Goal: Task Accomplishment & Management: Use online tool/utility

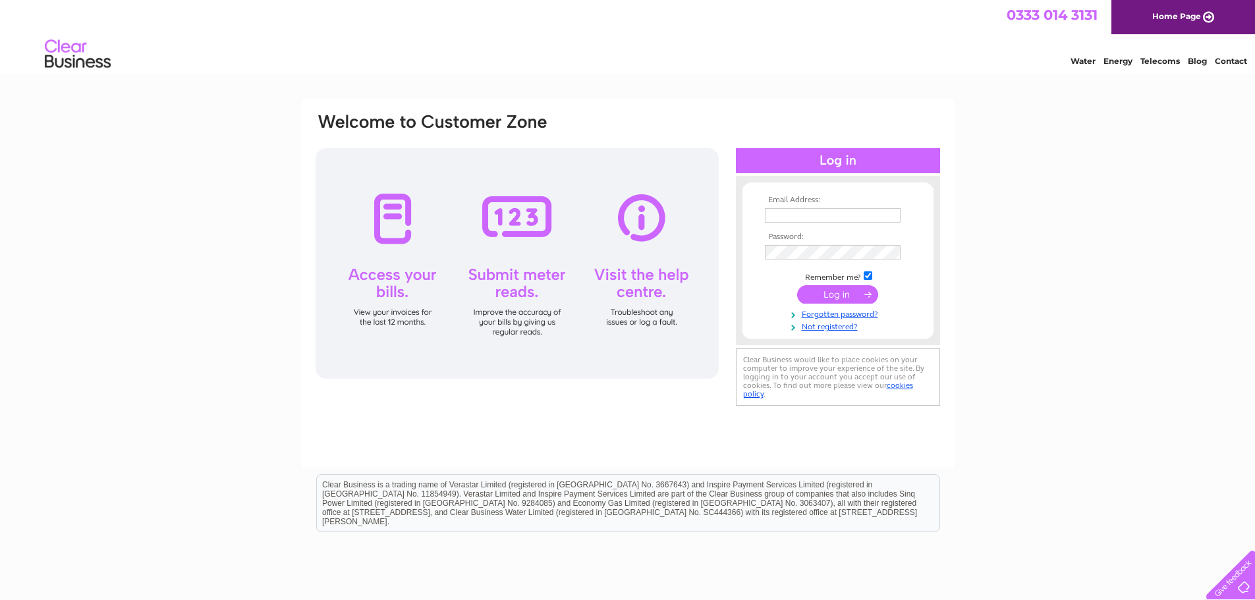
type input "[EMAIL_ADDRESS][DOMAIN_NAME]"
click at [851, 294] on input "submit" at bounding box center [837, 294] width 81 height 18
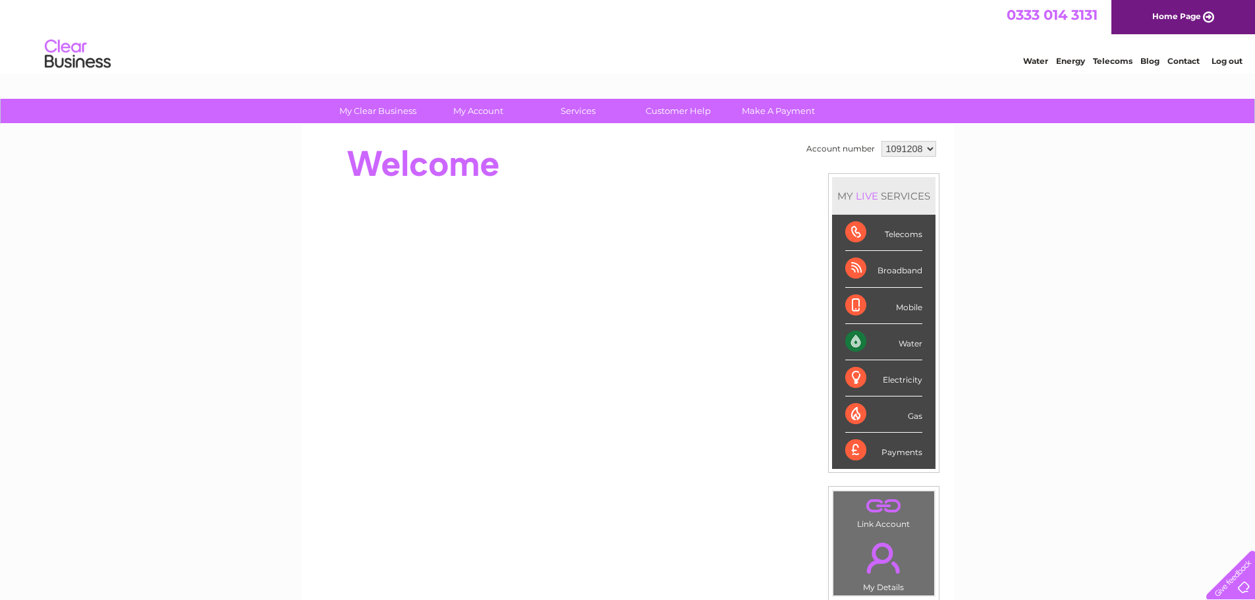
click at [1226, 55] on li "Log out" at bounding box center [1228, 61] width 40 height 16
click at [1222, 61] on link "Log out" at bounding box center [1227, 61] width 31 height 10
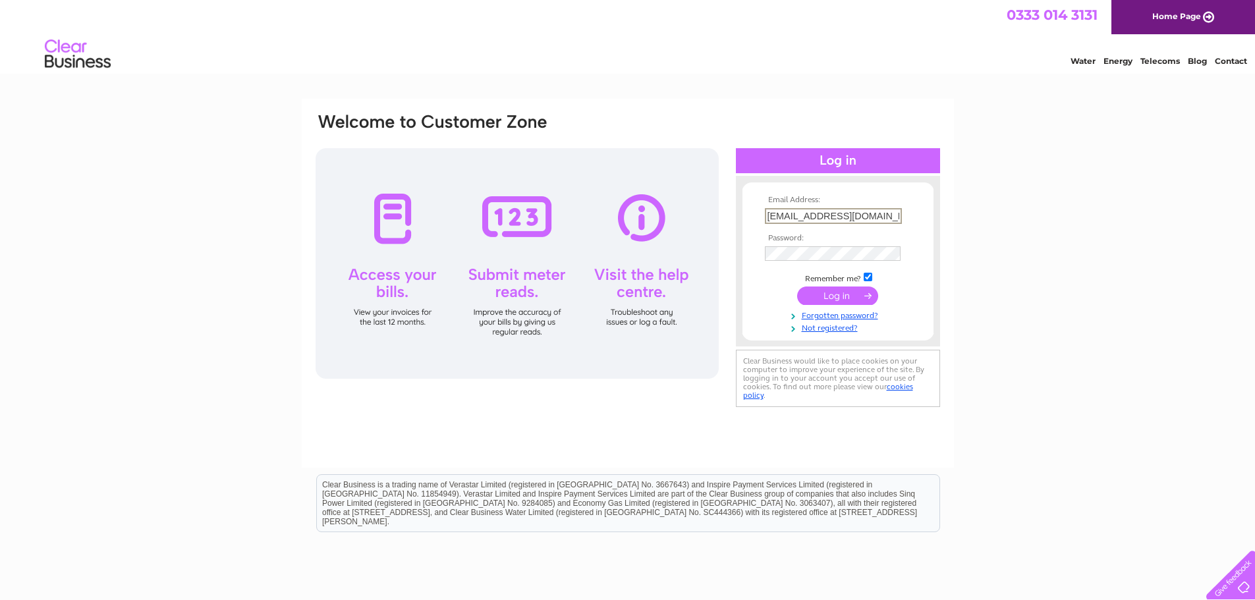
drag, startPoint x: 883, startPoint y: 210, endPoint x: 291, endPoint y: 194, distance: 592.0
click at [295, 194] on div "Email Address: tamarizcoffee@outlook.com Password: Forgotten password?" at bounding box center [627, 396] width 1255 height 594
type input "oportocafes@outlook.com"
click at [797, 287] on input "submit" at bounding box center [837, 296] width 81 height 18
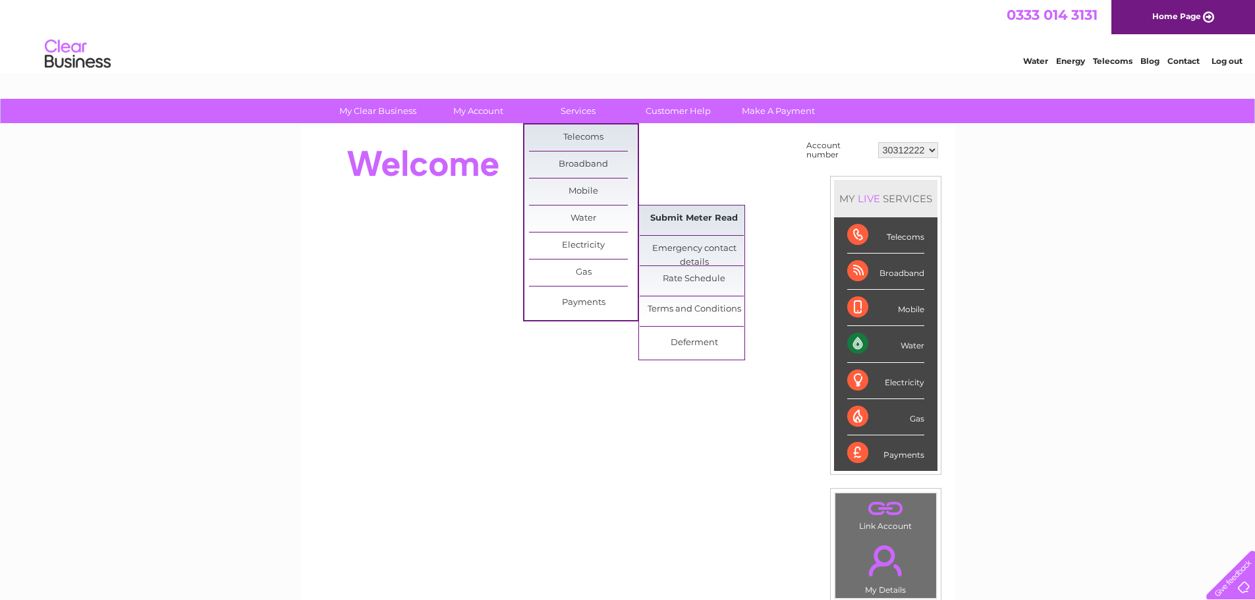
click at [668, 221] on link "Submit Meter Read" at bounding box center [694, 219] width 109 height 26
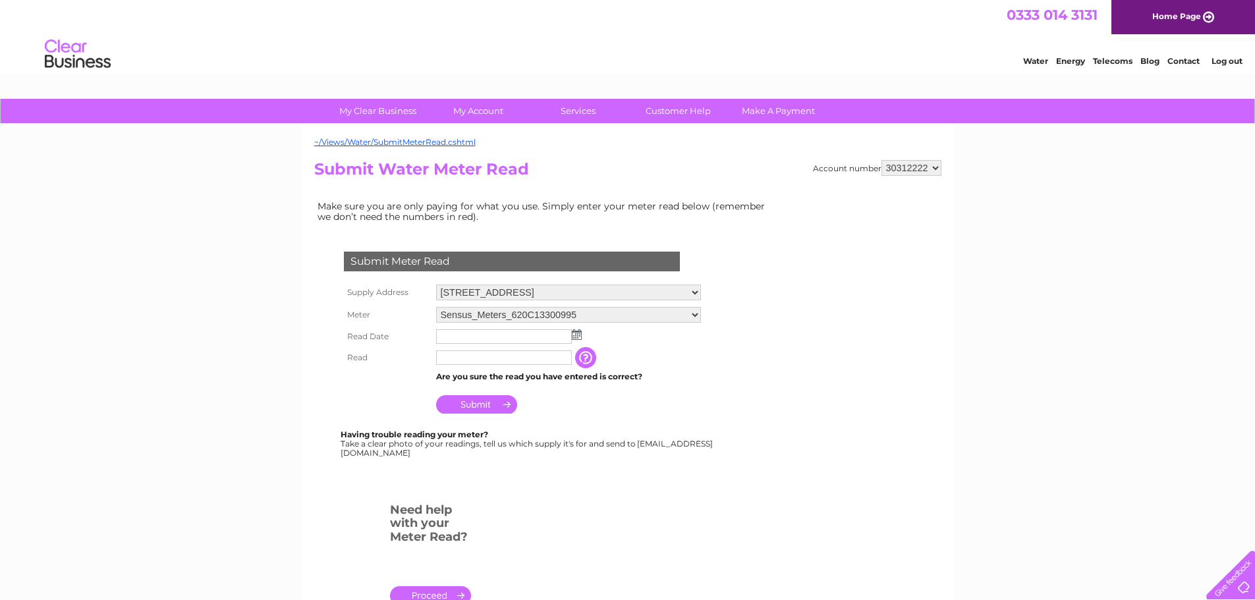
click at [533, 331] on input "text" at bounding box center [504, 337] width 136 height 14
click at [575, 331] on img at bounding box center [578, 335] width 10 height 11
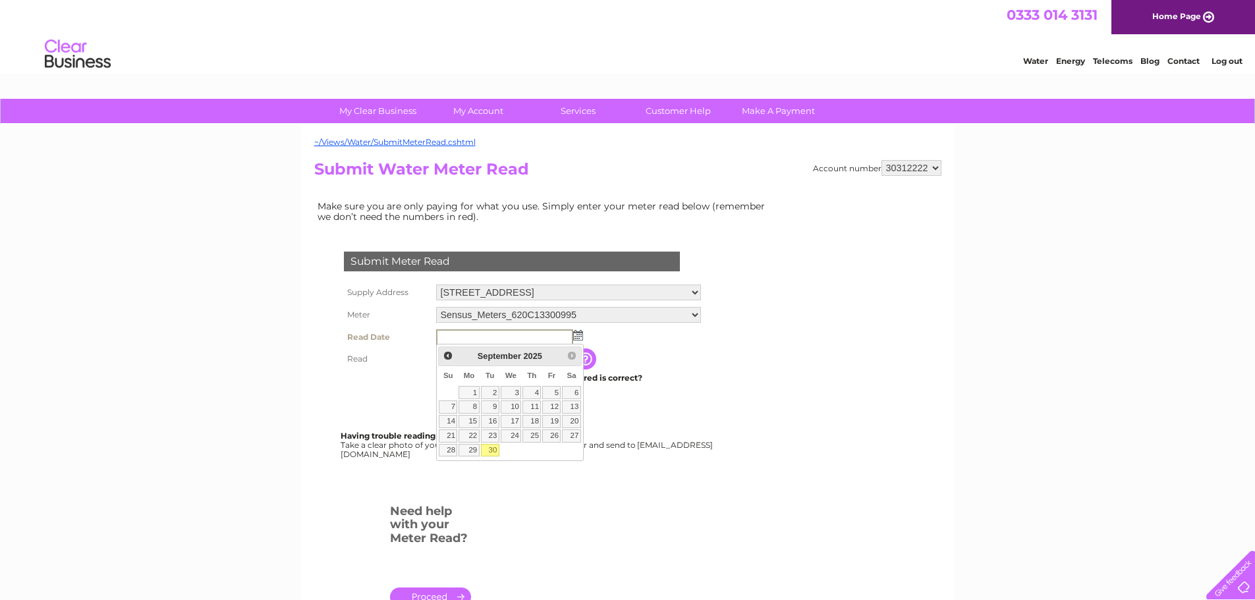
click at [493, 454] on link "30" at bounding box center [490, 450] width 18 height 13
type input "2025/09/30"
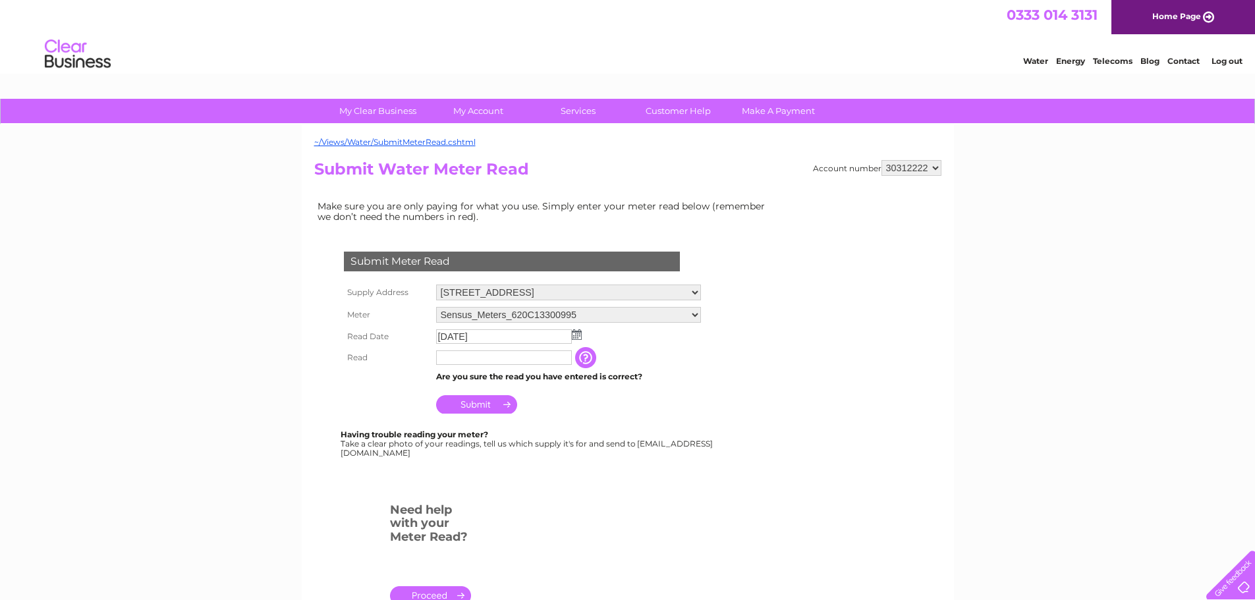
click at [486, 351] on input "text" at bounding box center [504, 358] width 136 height 14
type input "1"
type input "01975"
click at [680, 405] on td "Submit" at bounding box center [569, 403] width 273 height 32
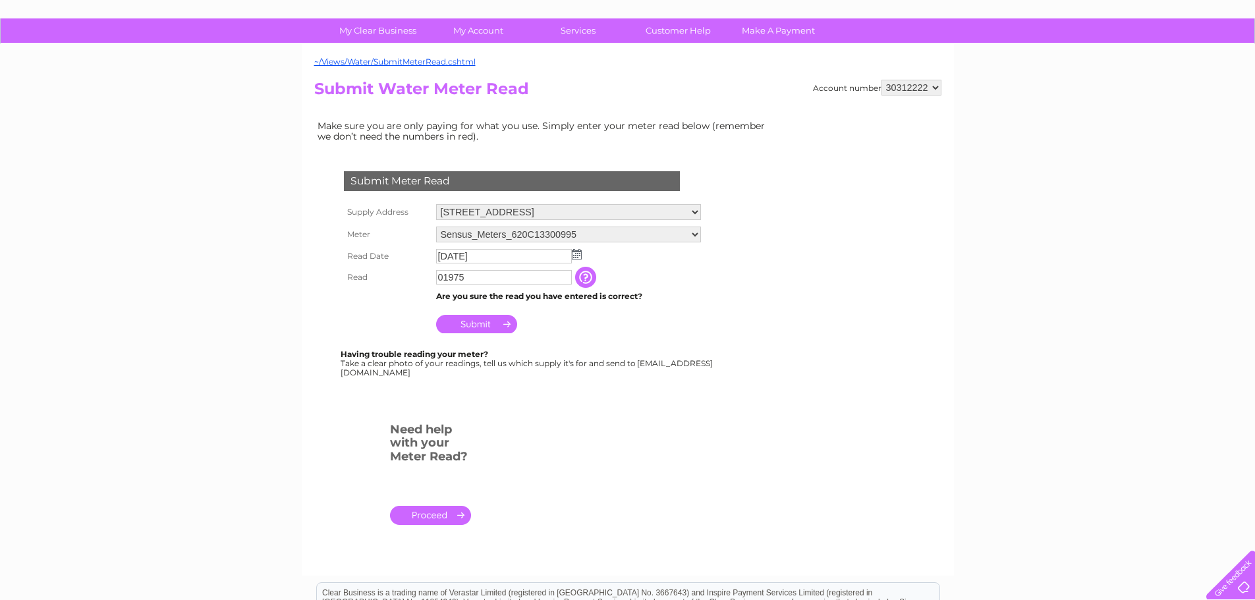
scroll to position [132, 0]
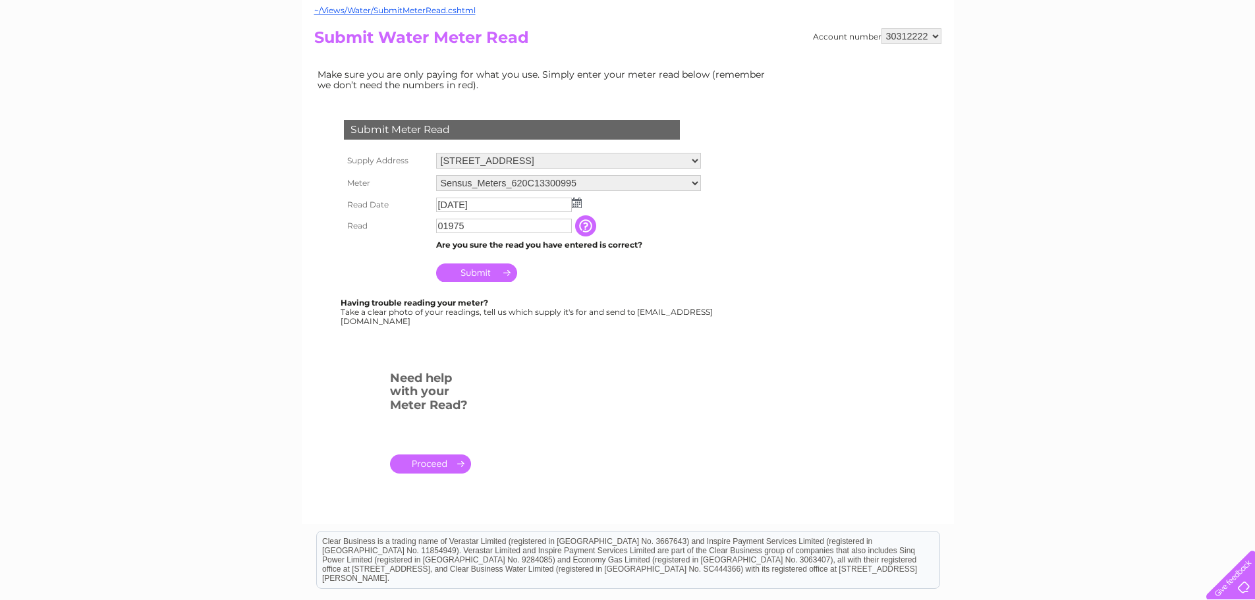
click at [496, 260] on td "Submit" at bounding box center [569, 270] width 272 height 32
click at [492, 277] on input "Submit" at bounding box center [476, 273] width 81 height 18
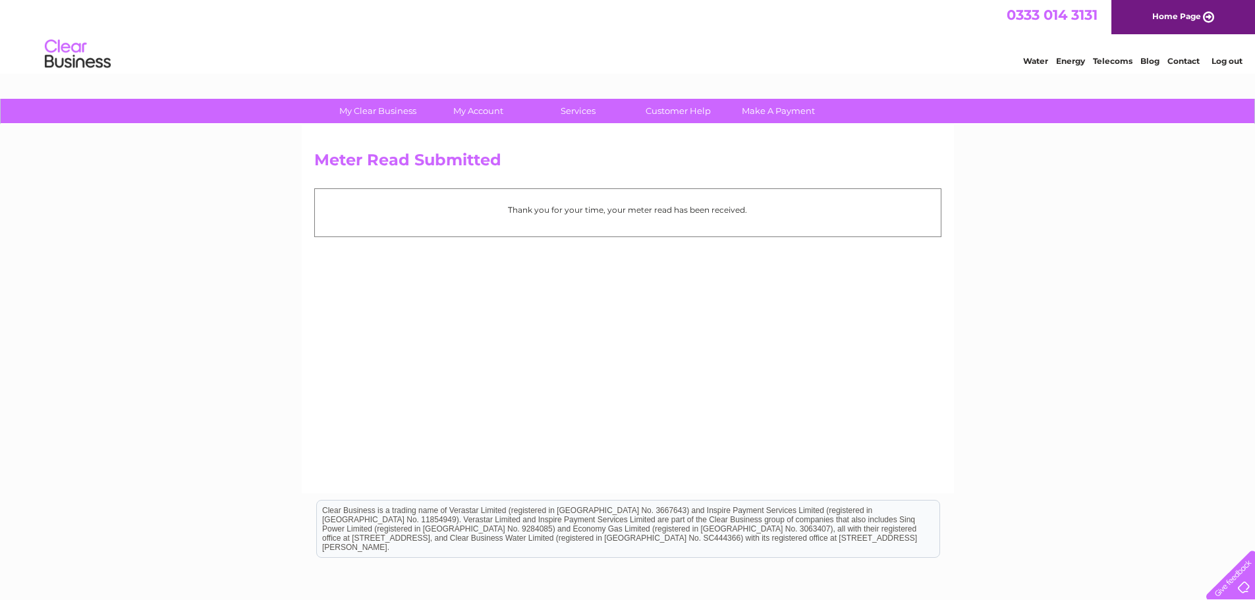
click at [1230, 58] on link "Log out" at bounding box center [1227, 61] width 31 height 10
